Goal: Obtain resource: Obtain resource

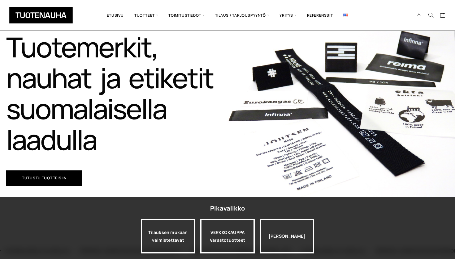
scroll to position [66, 0]
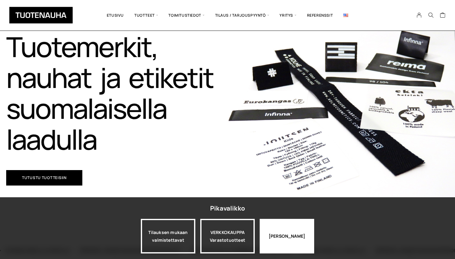
click at [263, 239] on div "Jatka katselua" at bounding box center [286, 236] width 54 height 35
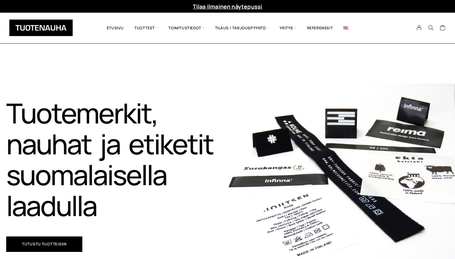
scroll to position [0, 0]
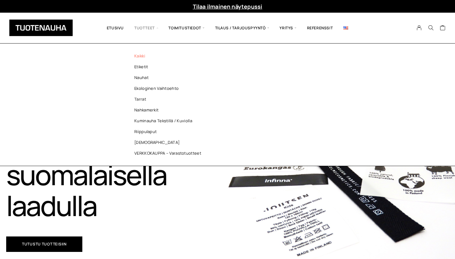
click at [140, 51] on link "Kaikki" at bounding box center [169, 56] width 90 height 11
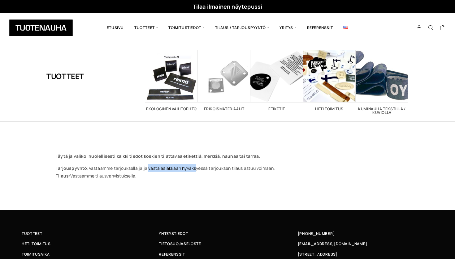
drag, startPoint x: 146, startPoint y: 169, endPoint x: 192, endPoint y: 169, distance: 45.8
click at [192, 169] on p "Tarjouspyyntö: Vastaamme tarjouksella ja ja vasta asiakkaan hyväksyessä tarjouk…" at bounding box center [227, 172] width 343 height 15
click at [178, 195] on div "Tuotteet Ekologinen vaihtoehto 5 Erikoismateriaalit 1 Etiketit 26 Heti toimitus…" at bounding box center [227, 126] width 455 height 167
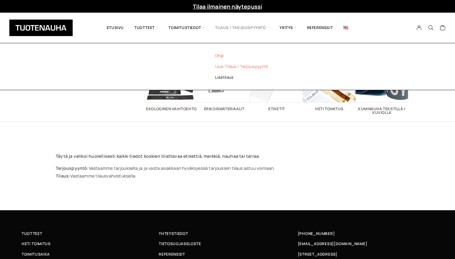
click at [218, 53] on link "Ohje" at bounding box center [250, 55] width 90 height 11
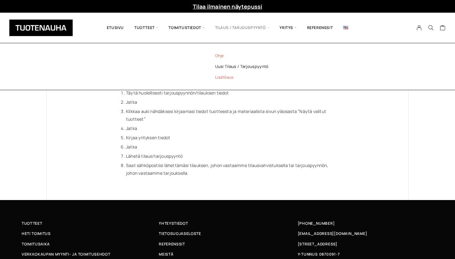
click at [218, 76] on link "Lisätilaus" at bounding box center [250, 77] width 90 height 11
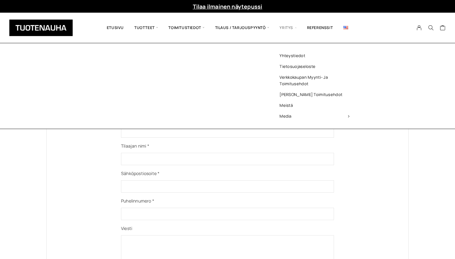
click at [280, 25] on span "Yritys" at bounding box center [287, 27] width 27 height 21
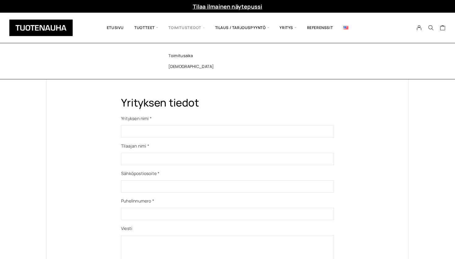
click at [172, 26] on span "Toimitustiedot" at bounding box center [186, 27] width 46 height 21
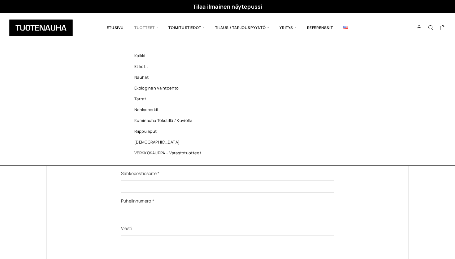
click at [140, 27] on span "Tuotteet" at bounding box center [146, 27] width 34 height 21
click at [138, 141] on link "[DEMOGRAPHIC_DATA]" at bounding box center [169, 142] width 90 height 11
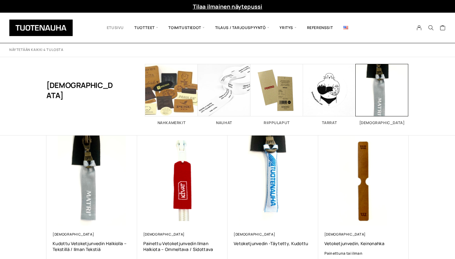
click at [116, 27] on link "Etusivu" at bounding box center [115, 27] width 28 height 21
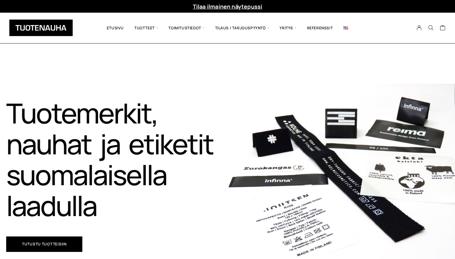
click at [201, 6] on link "Tilaa ilmainen näytepussi" at bounding box center [228, 6] width 70 height 7
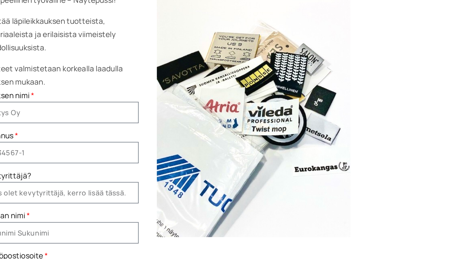
scroll to position [76, 0]
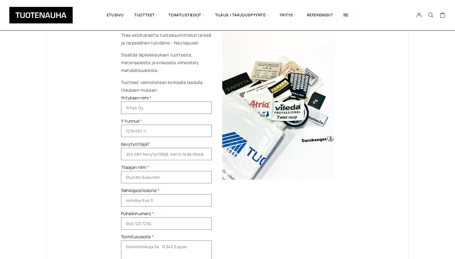
click at [293, 105] on img at bounding box center [278, 105] width 112 height 149
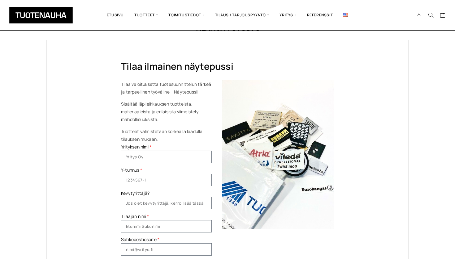
scroll to position [19, 0]
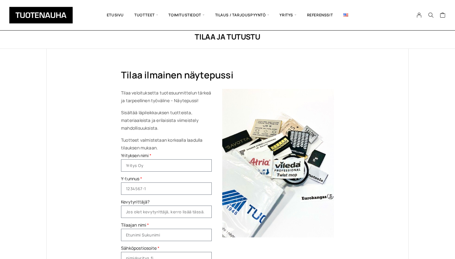
drag, startPoint x: 120, startPoint y: 108, endPoint x: 152, endPoint y: 108, distance: 32.5
click at [152, 108] on div "Tilaa ilmainen näytepussi Tilaa veloituksetta tuotesuunnittelun tärkeä ja tarpe…" at bounding box center [228, 208] width 238 height 318
drag, startPoint x: 125, startPoint y: 126, endPoint x: 136, endPoint y: 127, distance: 11.5
click at [136, 127] on p "Sisältää läpileikkauksen tuotteista, materiaaleista ja erilaisista viimeistely …" at bounding box center [166, 120] width 91 height 23
click at [137, 137] on p "Tuotteet valmistetaan korkealla laadulla tilauksen mukaan." at bounding box center [166, 143] width 91 height 15
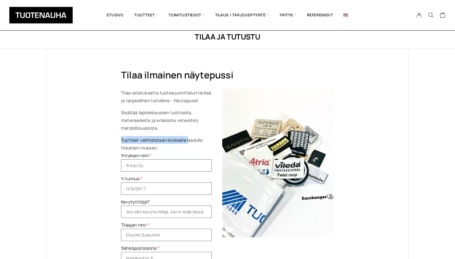
drag, startPoint x: 115, startPoint y: 138, endPoint x: 189, endPoint y: 139, distance: 73.3
click at [189, 139] on div "Tilaa ilmainen näytepussi Tilaa veloituksetta tuotesuunnittelun tärkeä ja tarpe…" at bounding box center [228, 208] width 238 height 318
click at [148, 144] on p "Tuotteet valmistetaan korkealla laadulla tilauksen mukaan." at bounding box center [166, 143] width 91 height 15
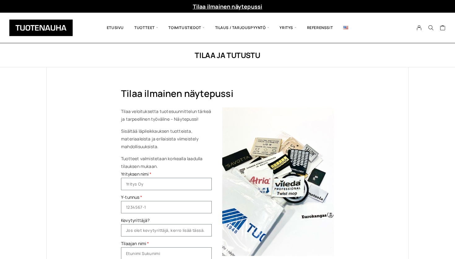
scroll to position [0, 0]
click at [261, 186] on img at bounding box center [278, 182] width 112 height 149
click at [109, 33] on link "Etusivu" at bounding box center [115, 27] width 28 height 21
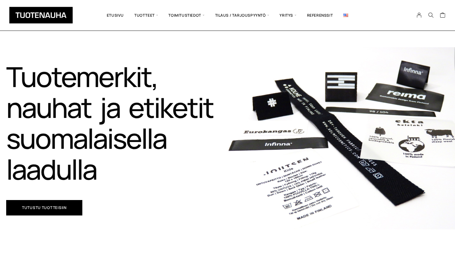
scroll to position [37, 0]
